Goal: Find specific page/section: Find specific page/section

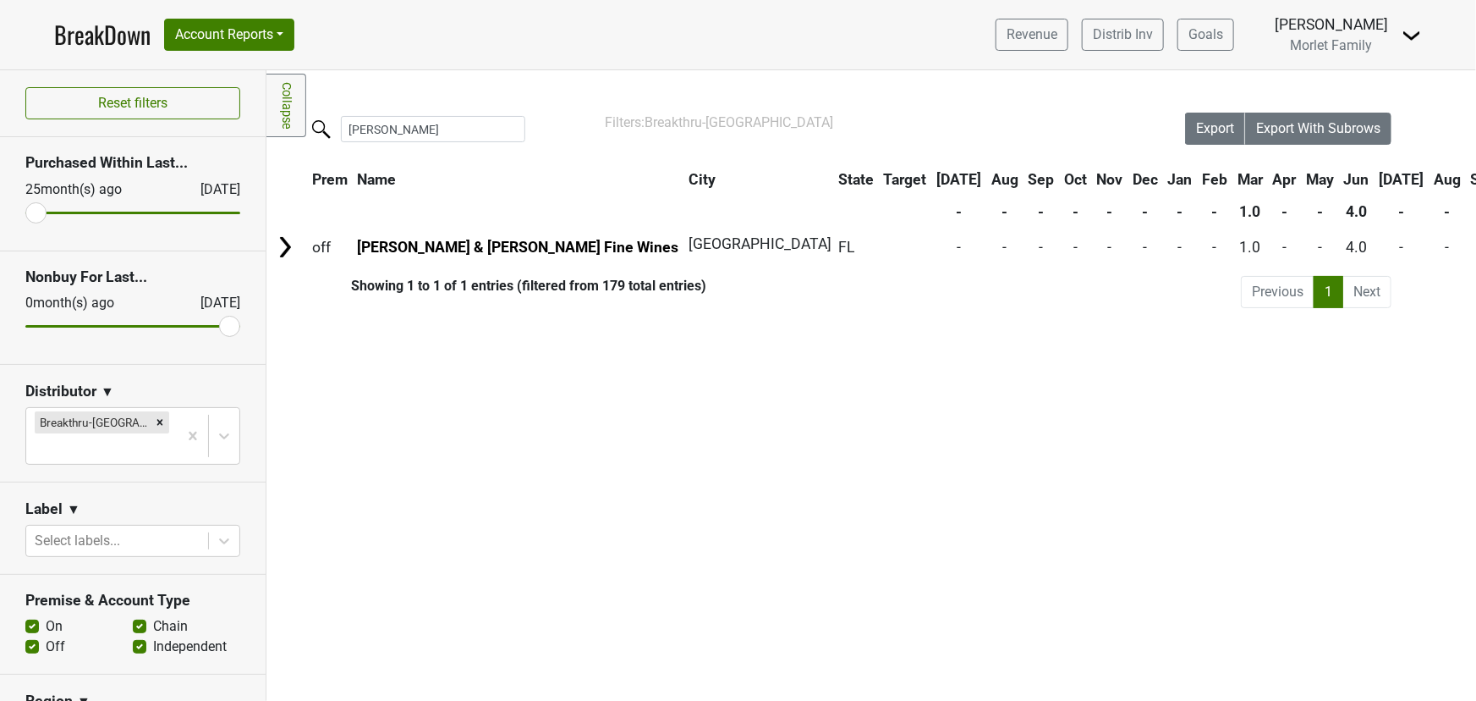
click at [110, 41] on link "BreakDown" at bounding box center [102, 35] width 96 height 36
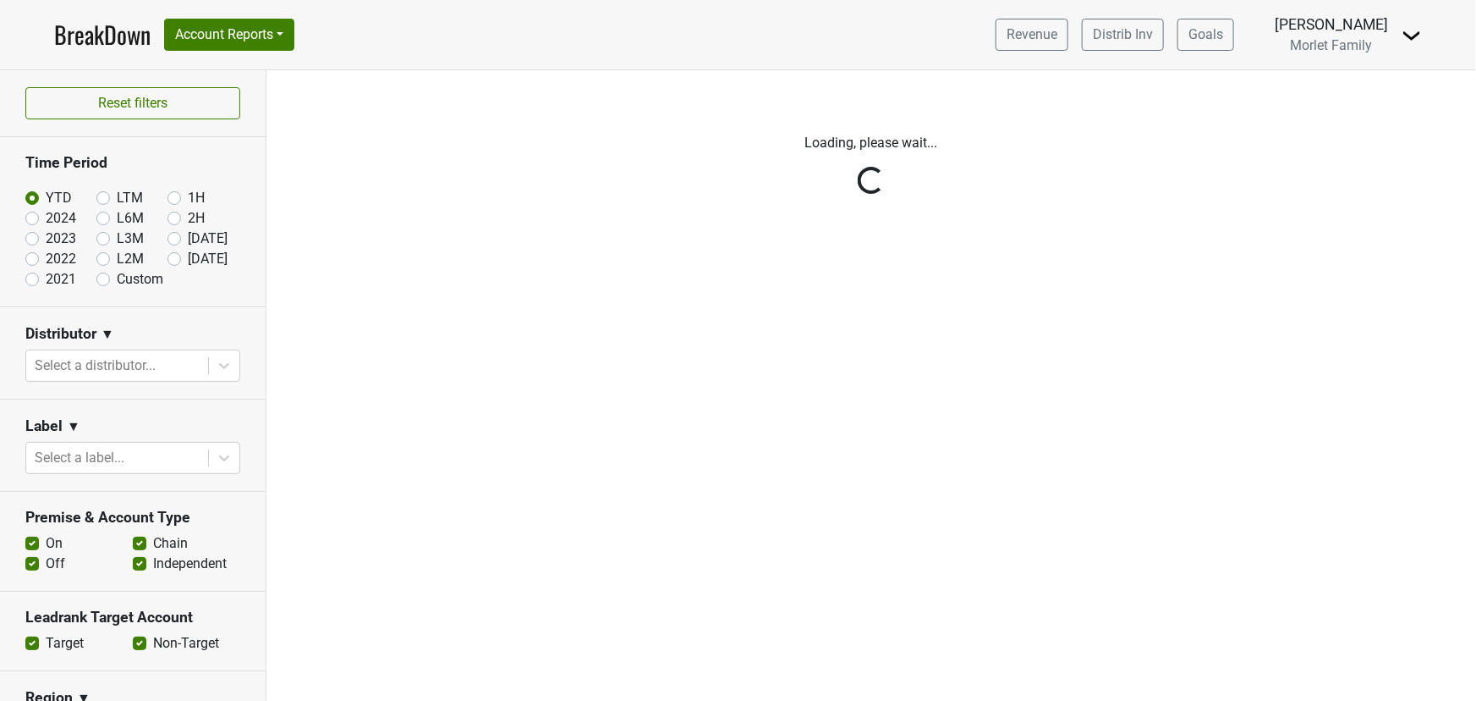
click at [30, 218] on div "Reset filters Time Period YTD LTM 1H 2024 L6M 2H 2023 L3M [DATE] '25 2022 L2M A…" at bounding box center [133, 385] width 267 height 630
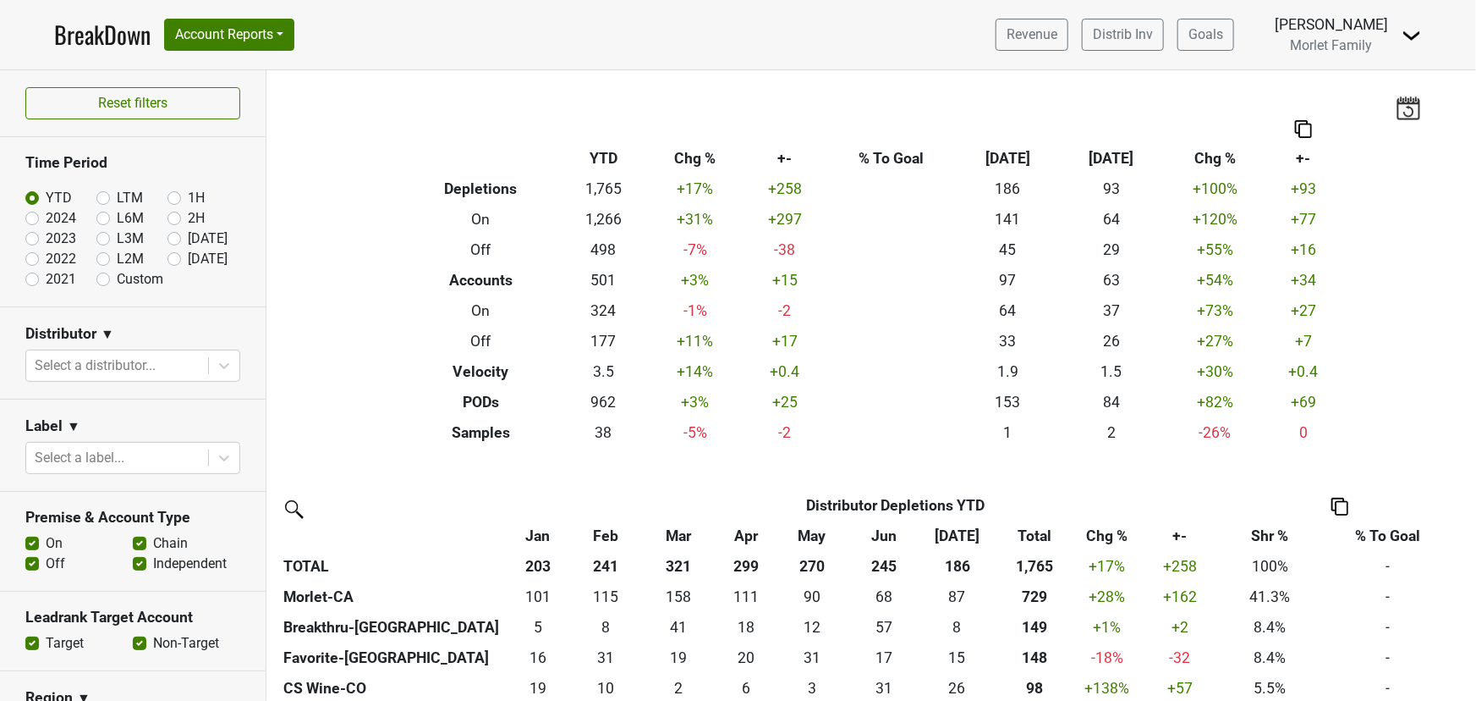
click at [46, 217] on label "2024" at bounding box center [61, 218] width 30 height 20
click at [33, 217] on input "2024" at bounding box center [59, 216] width 68 height 17
radio input "true"
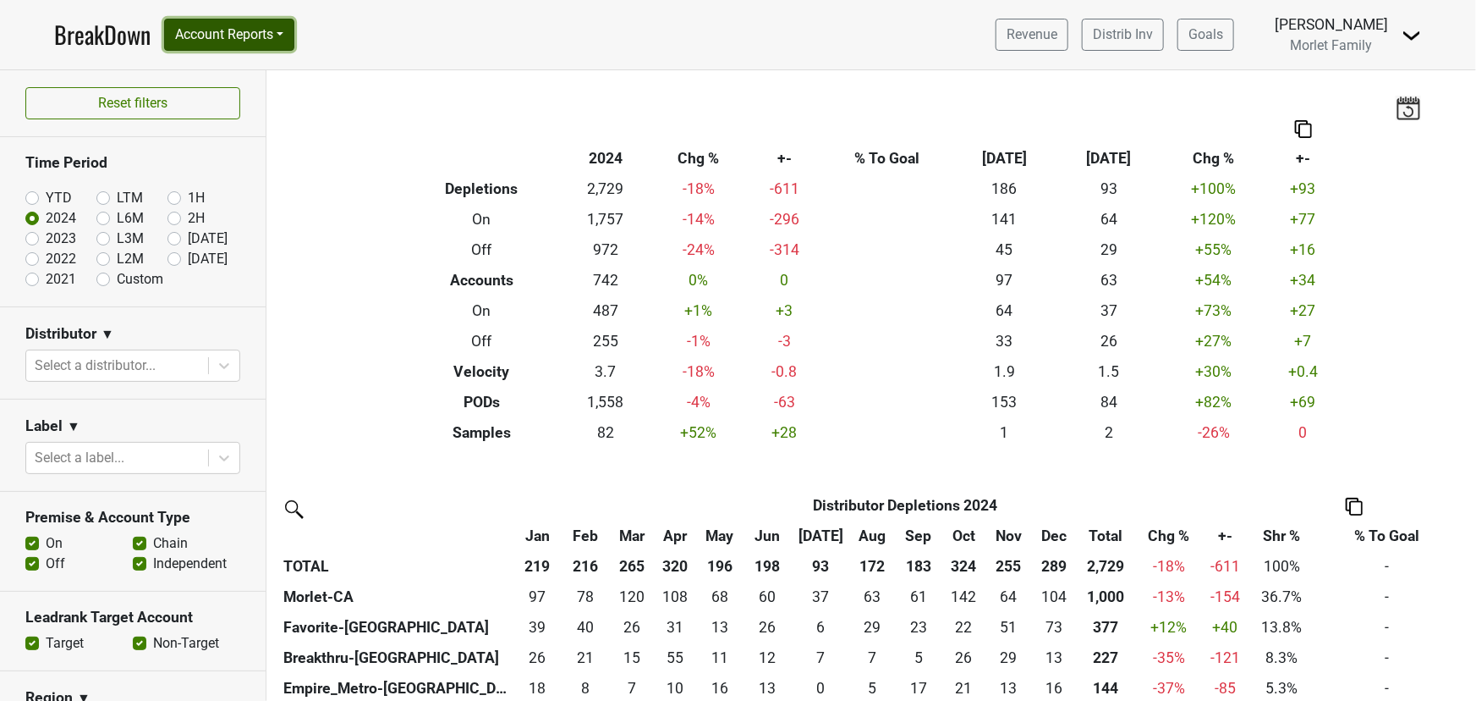
click at [208, 33] on button "Account Reports" at bounding box center [229, 35] width 130 height 32
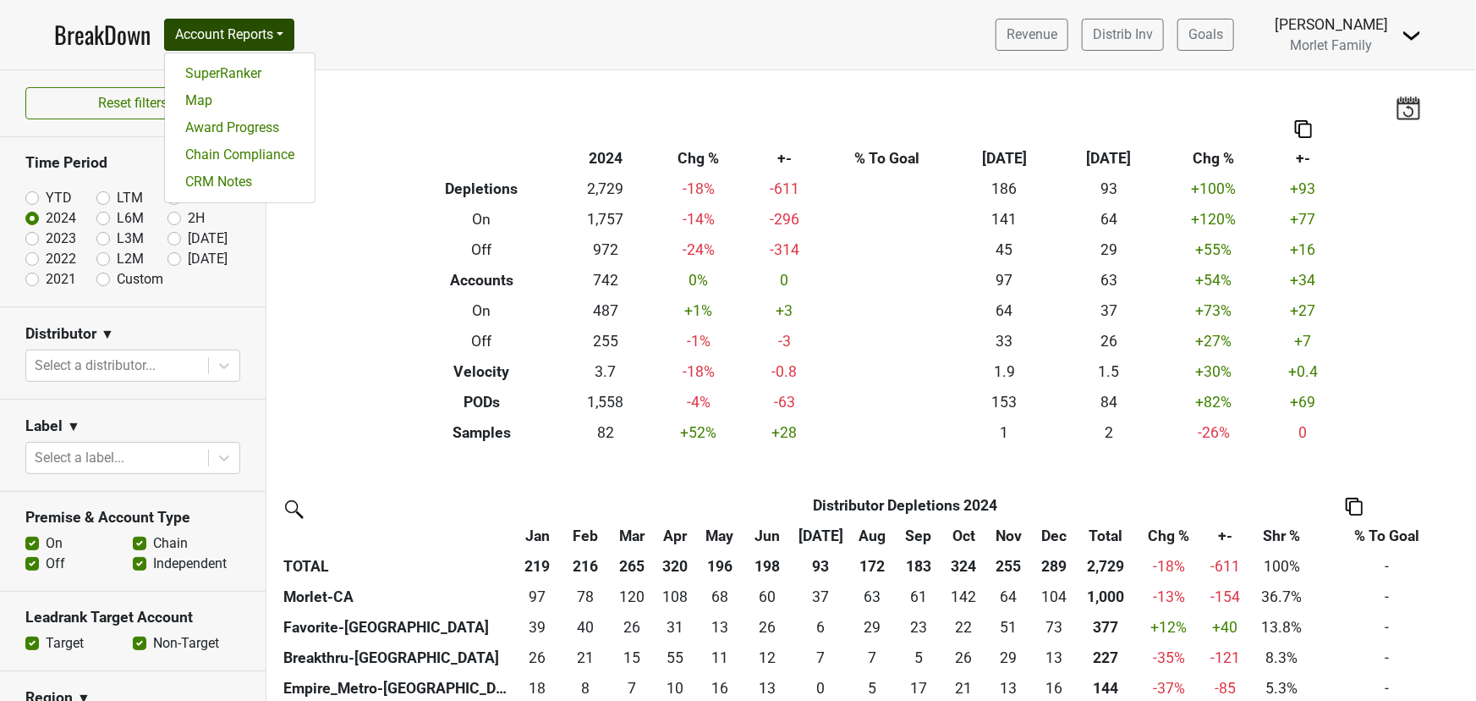
click at [46, 195] on label "YTD" at bounding box center [59, 198] width 26 height 20
click at [31, 195] on input "YTD" at bounding box center [59, 196] width 68 height 17
radio input "true"
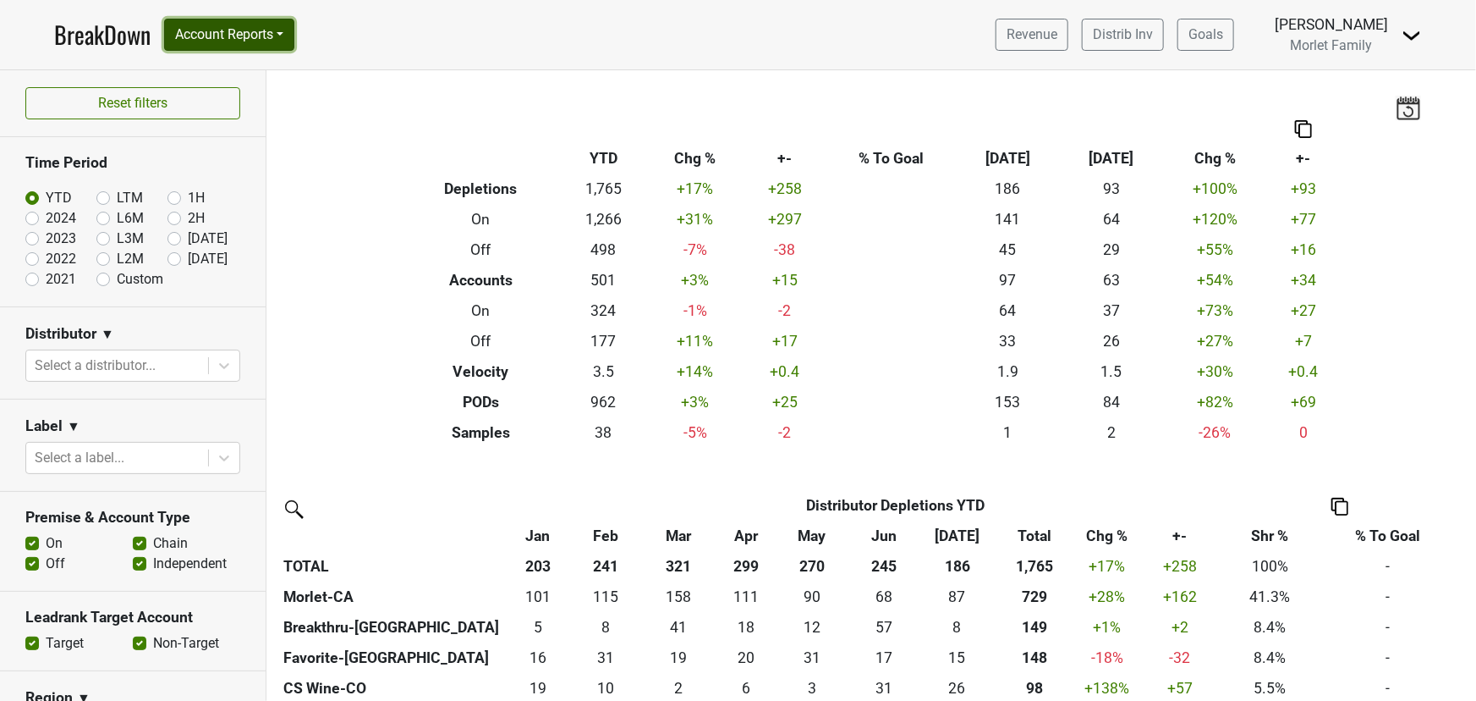
click at [227, 30] on button "Account Reports" at bounding box center [229, 35] width 130 height 32
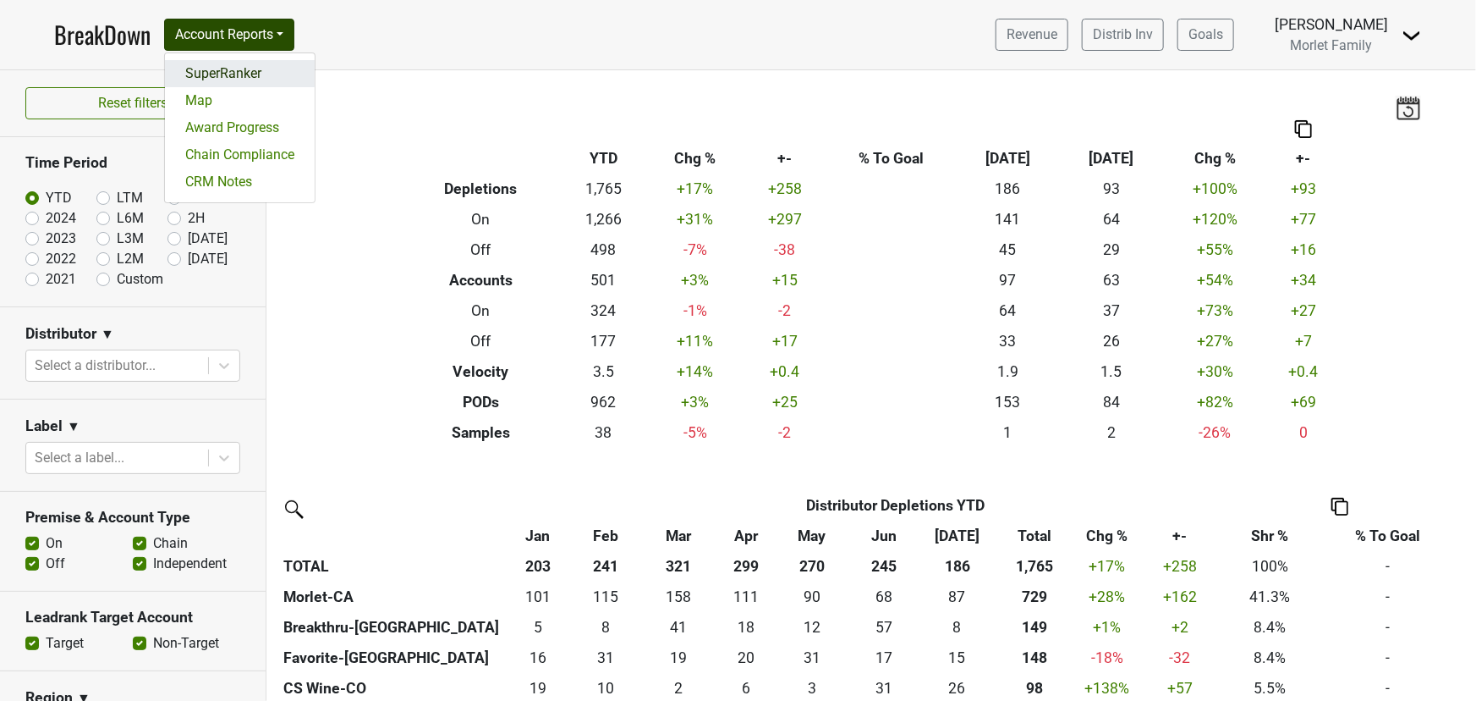
click at [242, 69] on link "SuperRanker" at bounding box center [240, 73] width 150 height 27
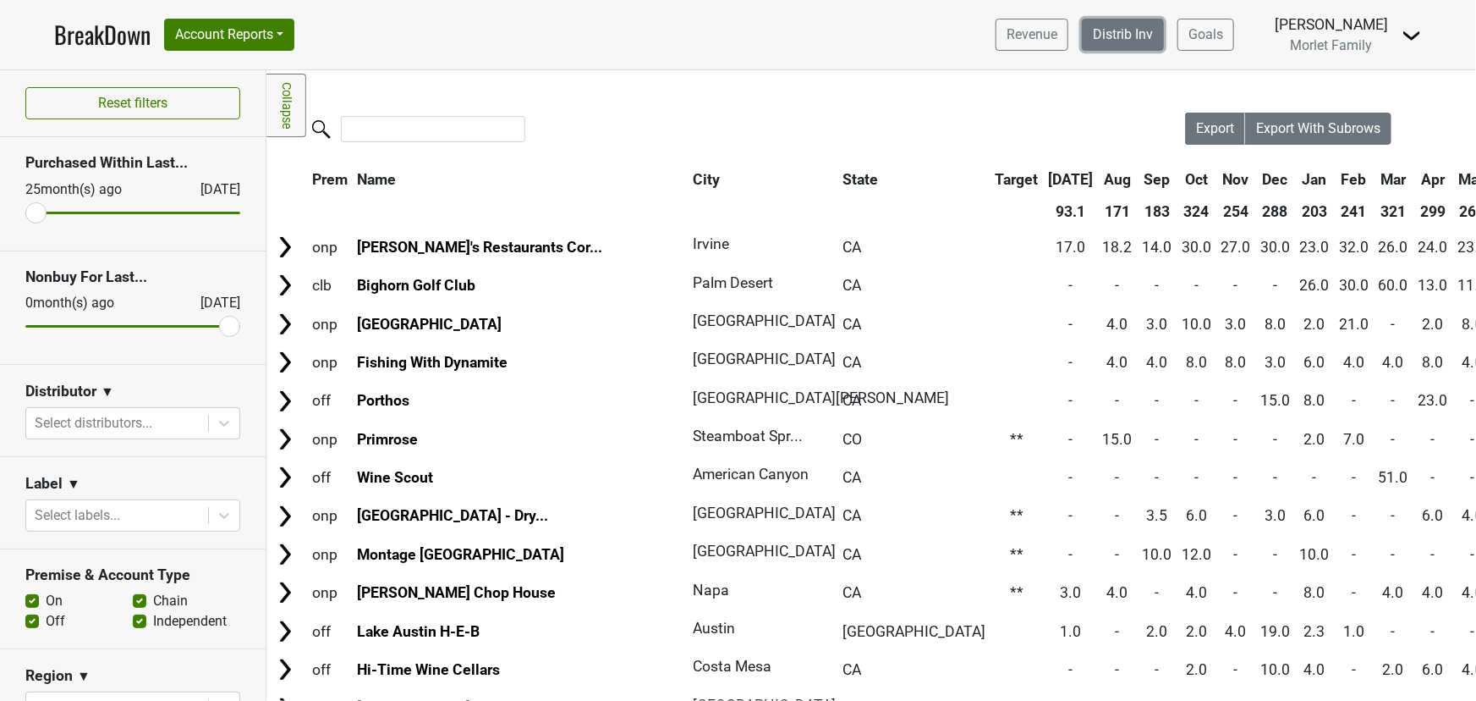
click at [1108, 27] on link "Distrib Inv" at bounding box center [1123, 35] width 82 height 32
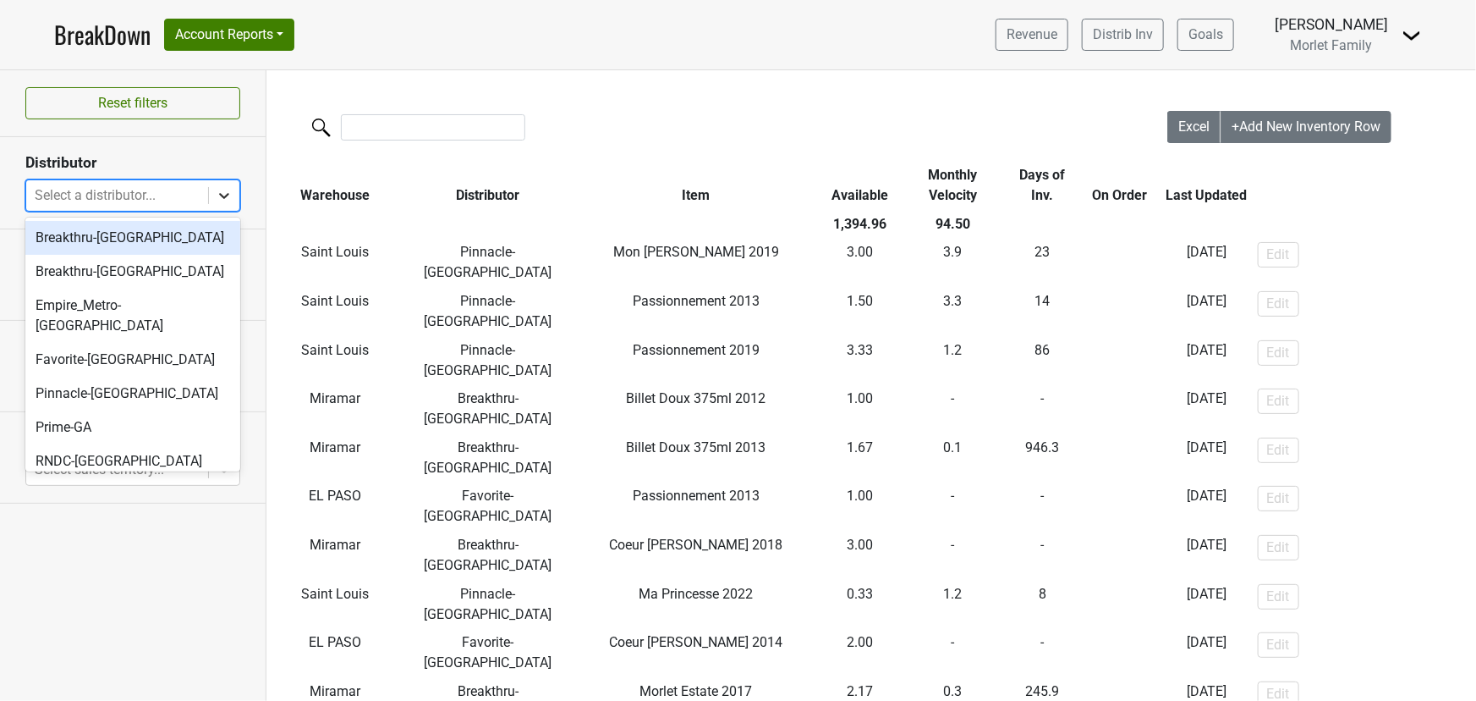
click at [220, 192] on icon at bounding box center [224, 195] width 17 height 17
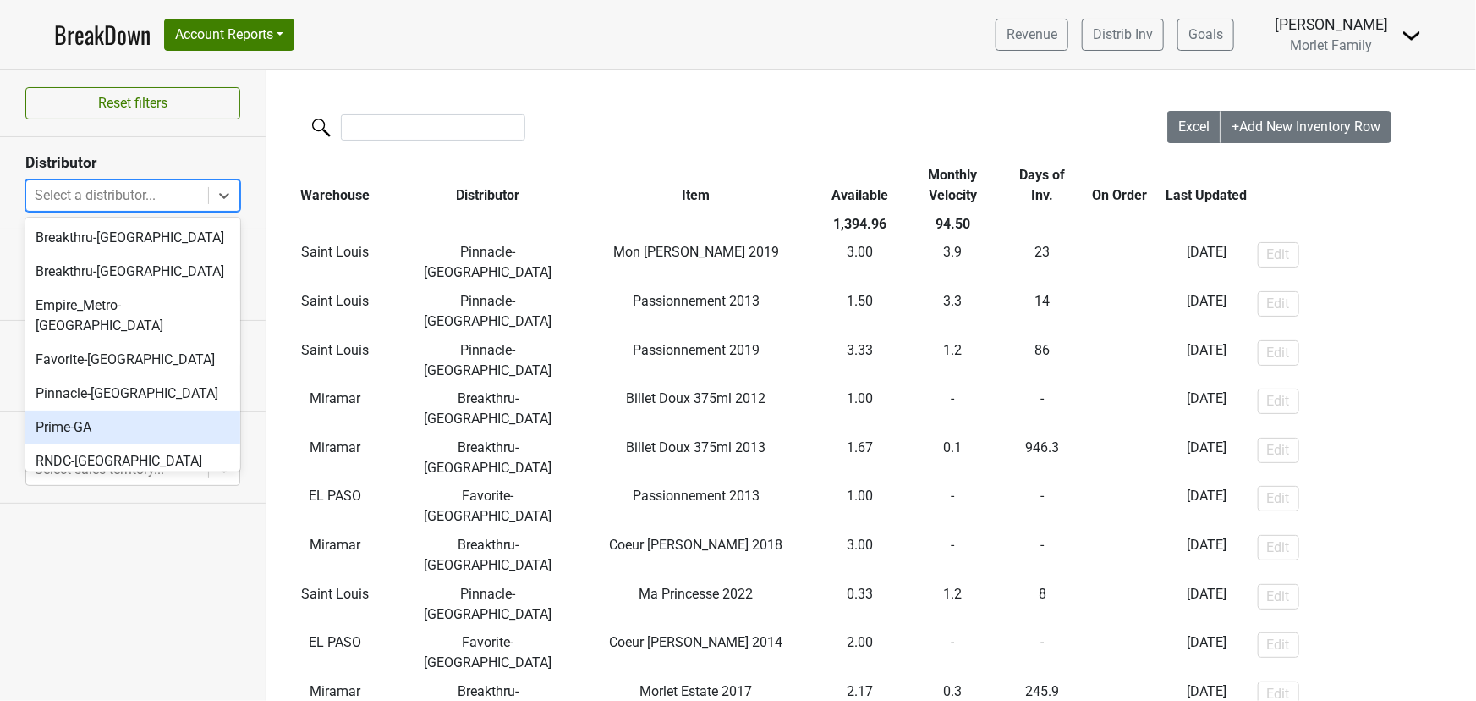
click at [433, 26] on nav "BreakDown Account Reports SuperRanker Map Award Progress Chain Compliance CRM N…" at bounding box center [738, 34] width 1395 height 69
